Goal: Information Seeking & Learning: Learn about a topic

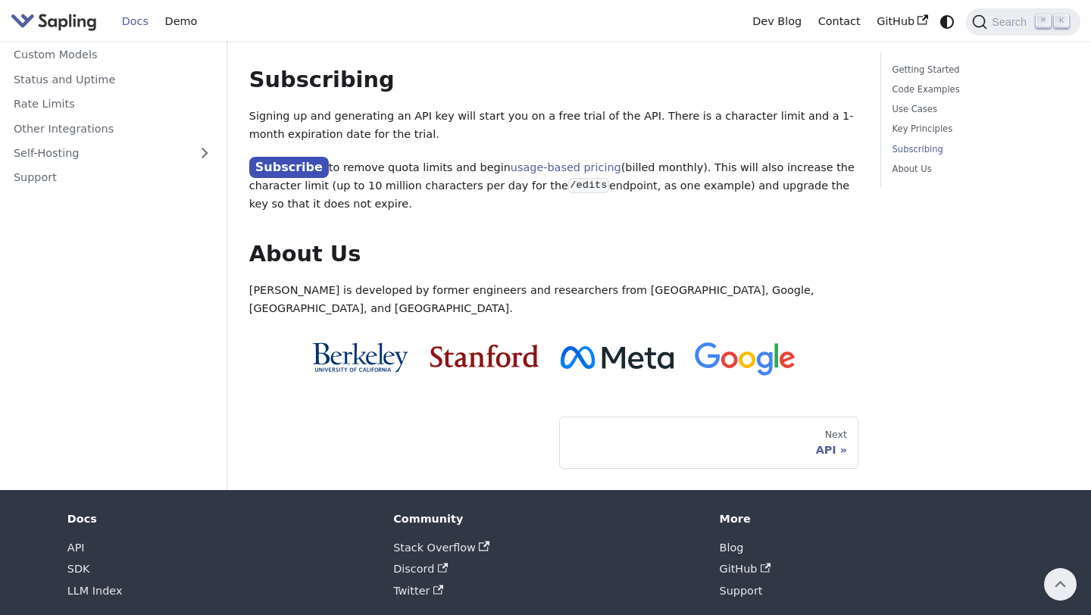
scroll to position [1254, 0]
